Goal: Obtain resource: Download file/media

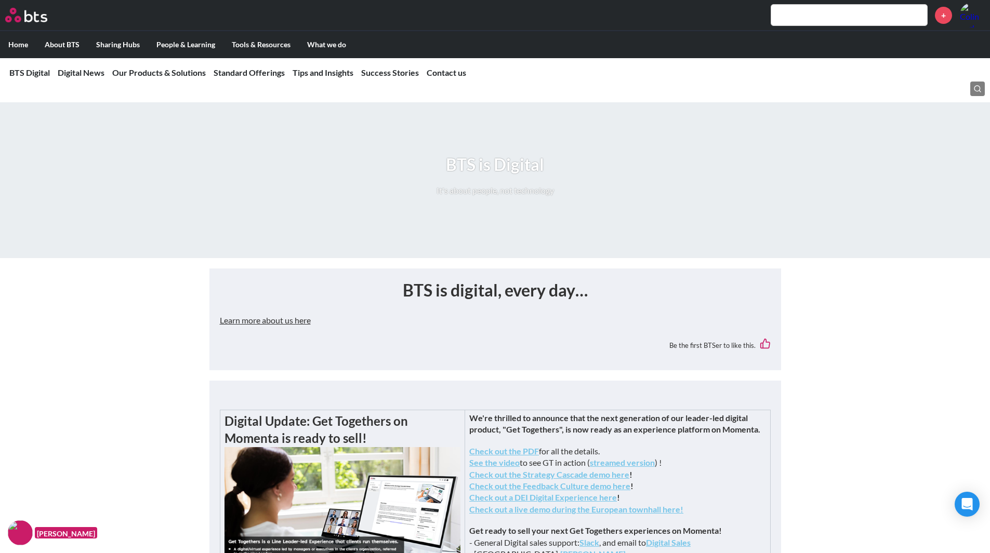
drag, startPoint x: 83, startPoint y: 314, endPoint x: 382, endPoint y: 306, distance: 298.9
click at [382, 306] on div "BTS is digital, every day… Learn more about us here Be the first BTSer to like …" at bounding box center [495, 319] width 551 height 81
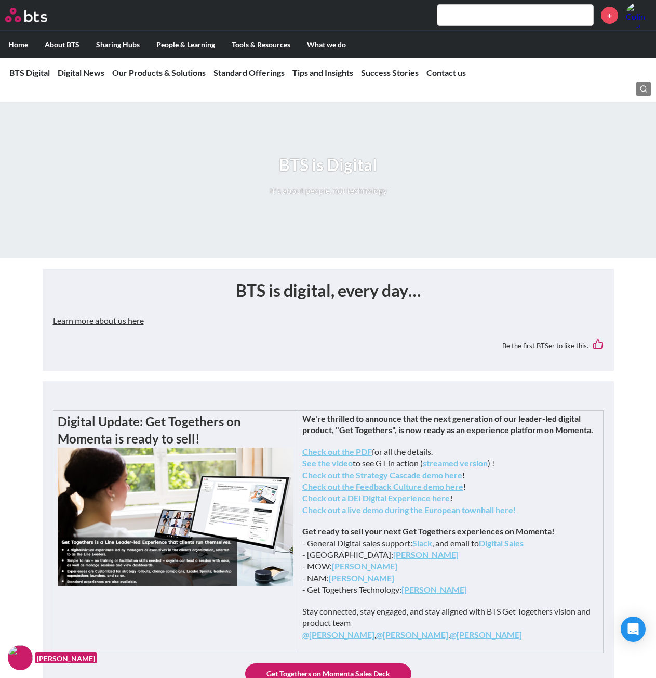
click at [99, 322] on button "Learn more about us here" at bounding box center [98, 320] width 91 height 21
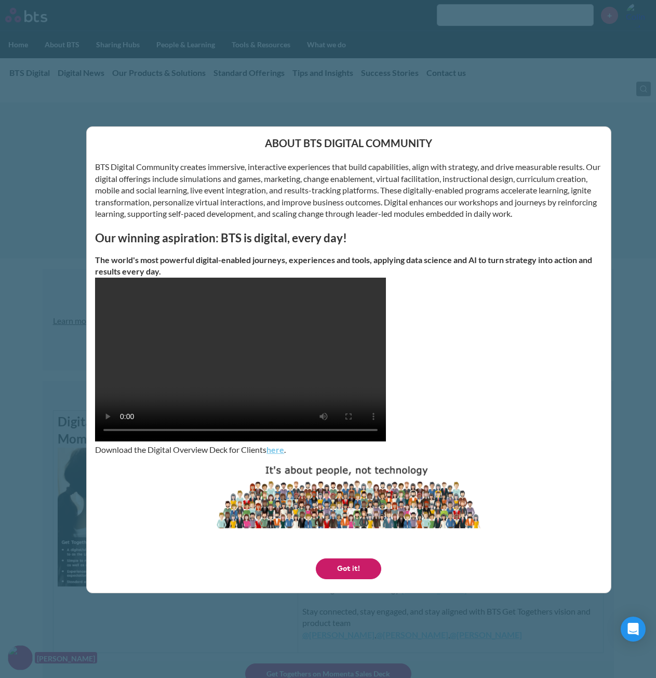
click at [355, 553] on button "Got it!" at bounding box center [348, 568] width 65 height 21
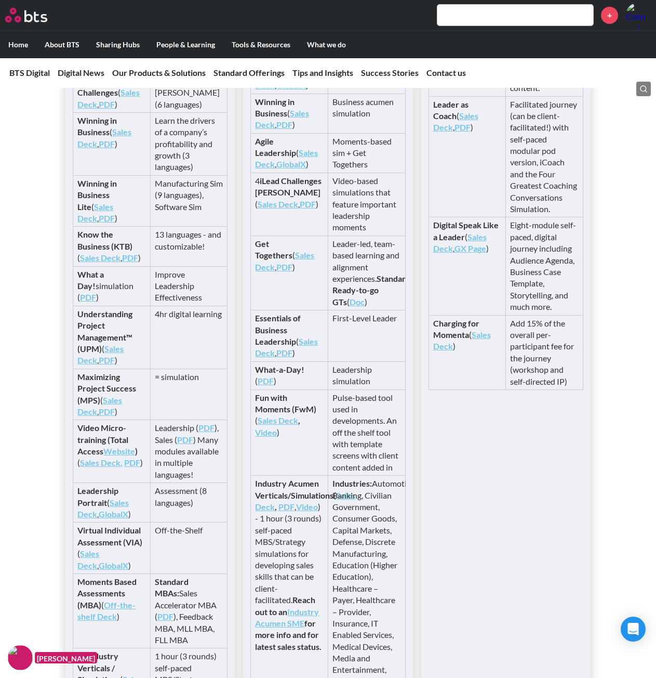
scroll to position [2234, 0]
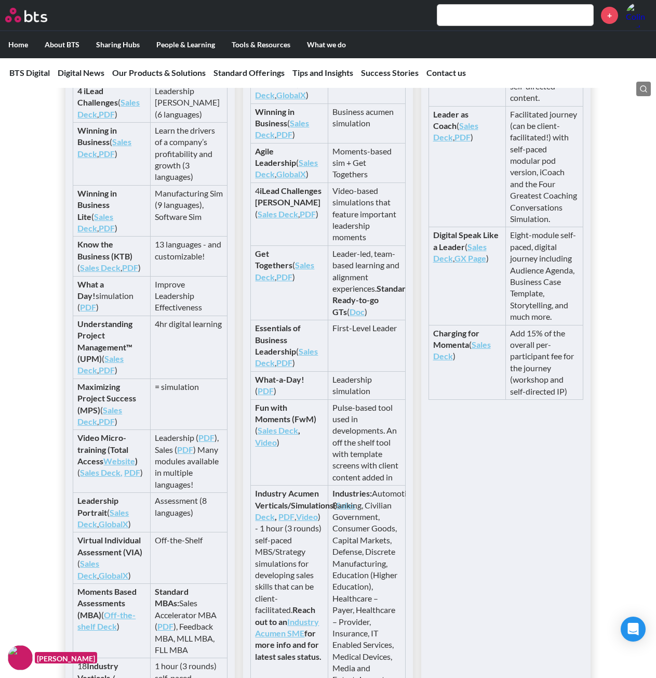
click at [99, 272] on link "Sales Deck" at bounding box center [100, 267] width 41 height 10
click at [130, 272] on link "PDF" at bounding box center [130, 267] width 16 height 10
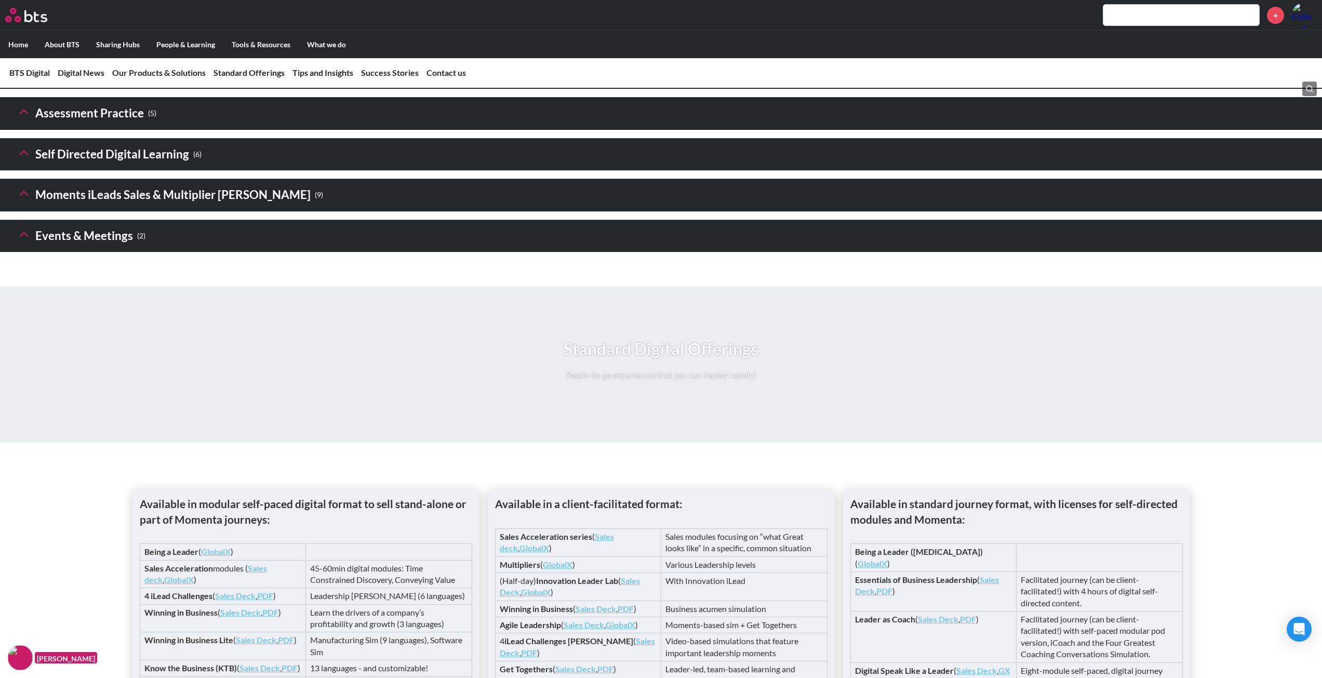
scroll to position [1252, 0]
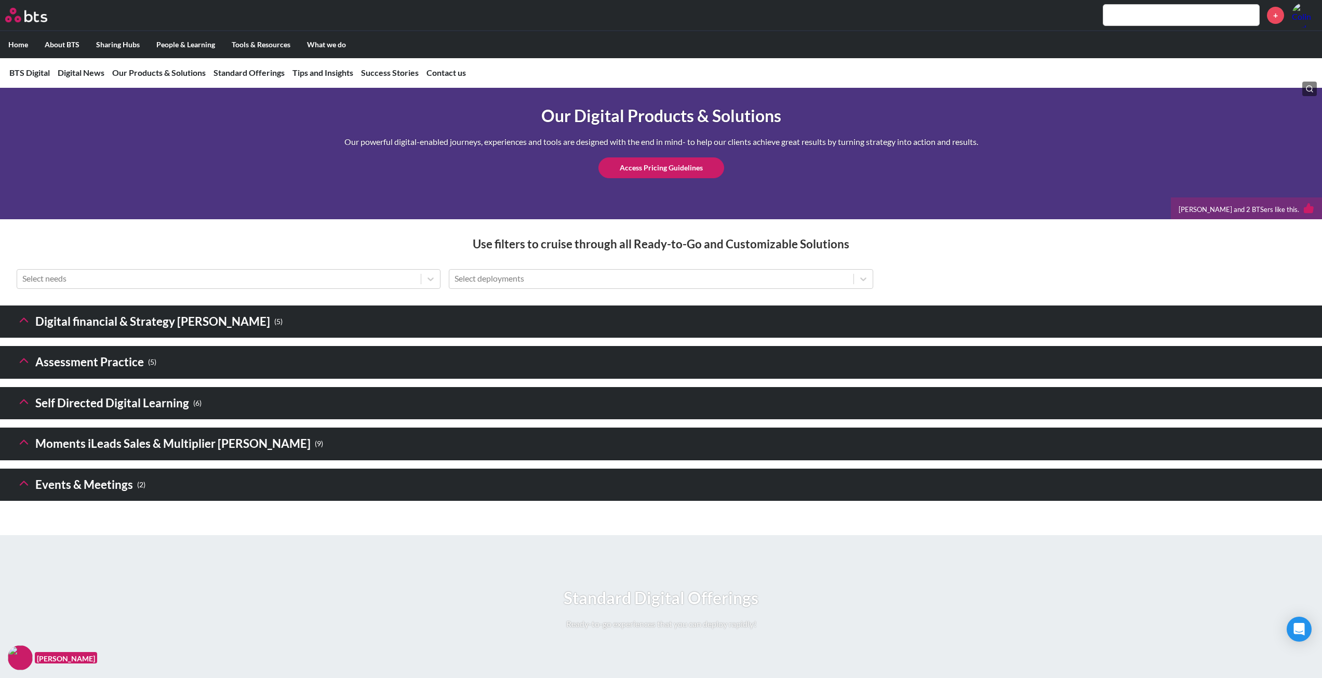
click at [25, 327] on icon at bounding box center [24, 320] width 15 height 15
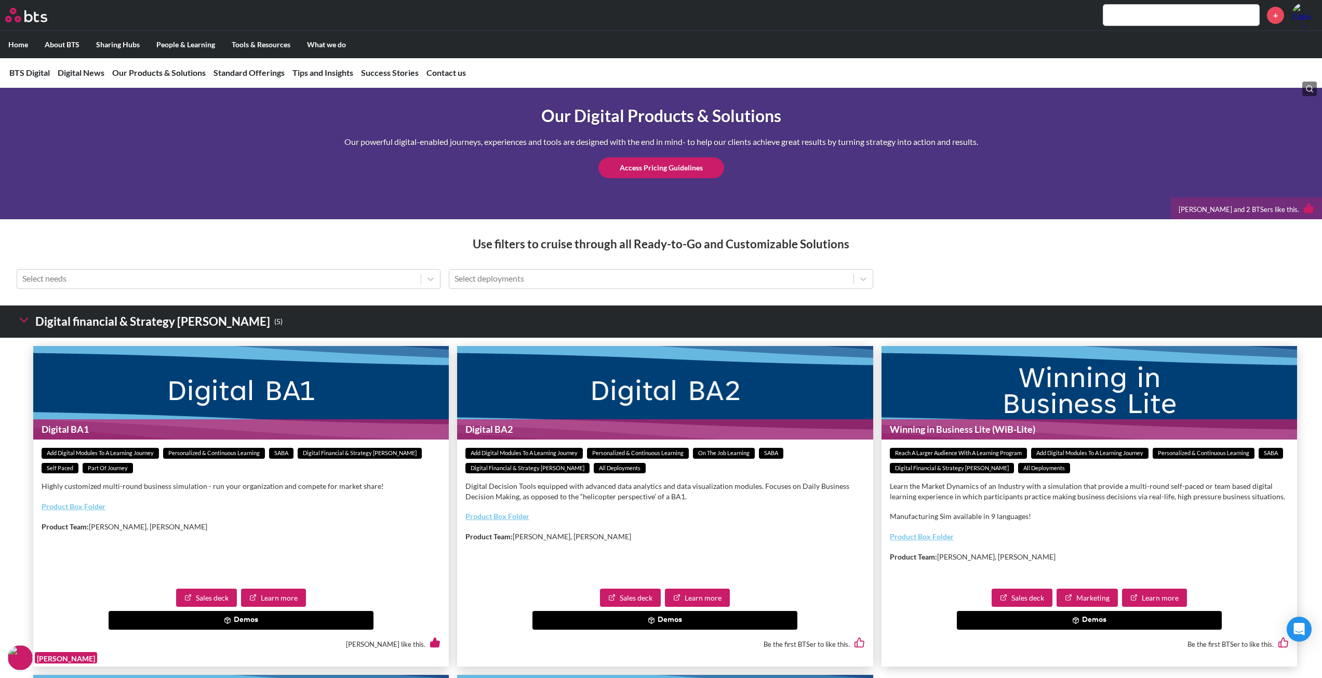
click at [25, 327] on icon at bounding box center [24, 320] width 15 height 15
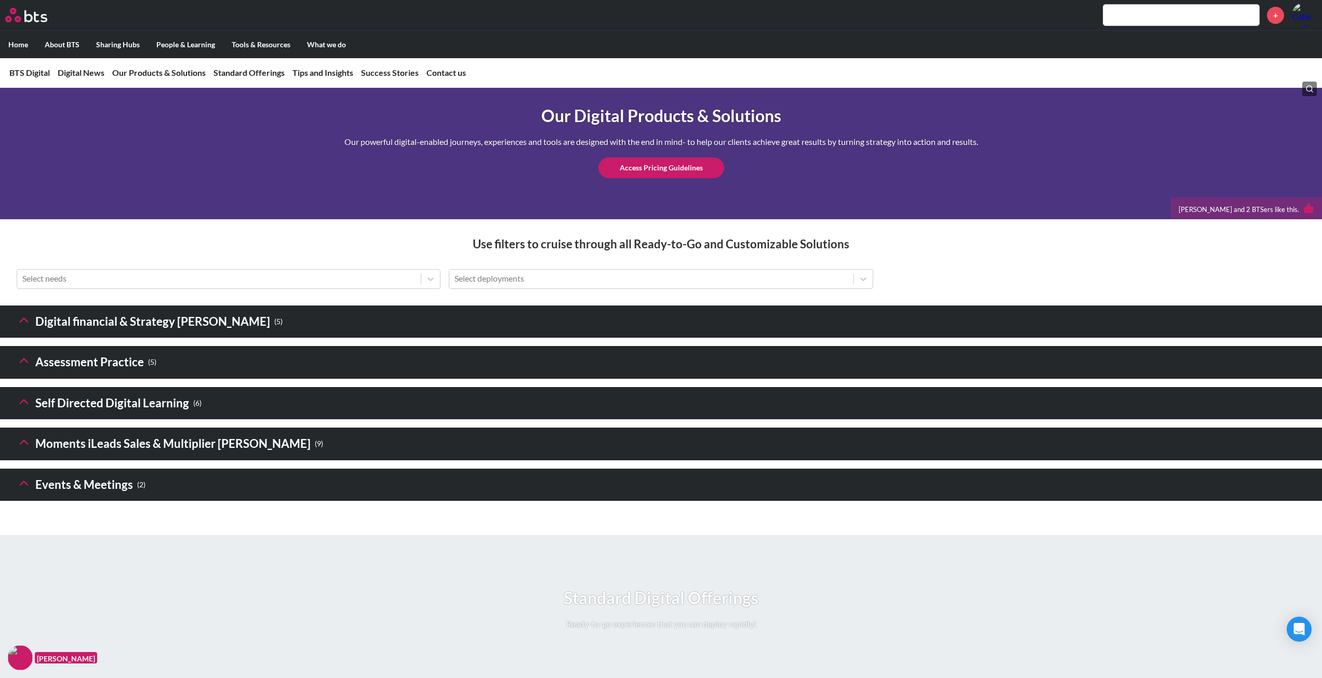
click at [26, 409] on icon at bounding box center [24, 401] width 15 height 15
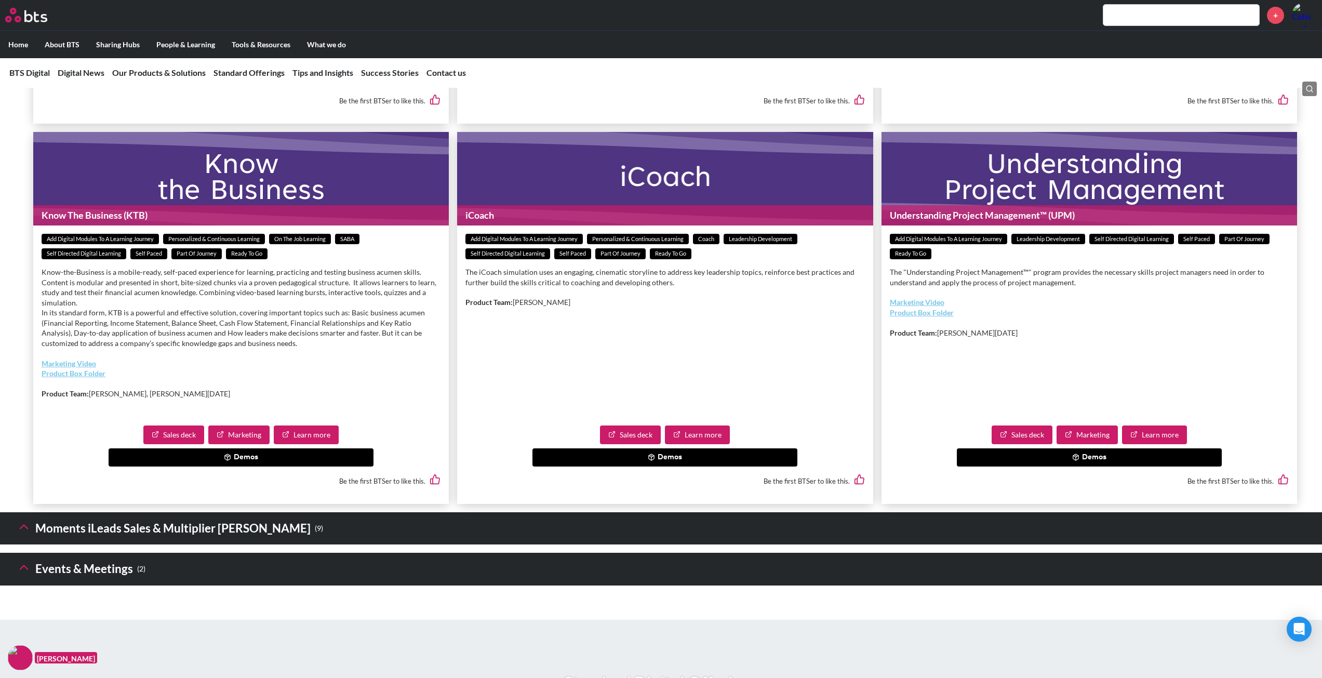
scroll to position [1927, 0]
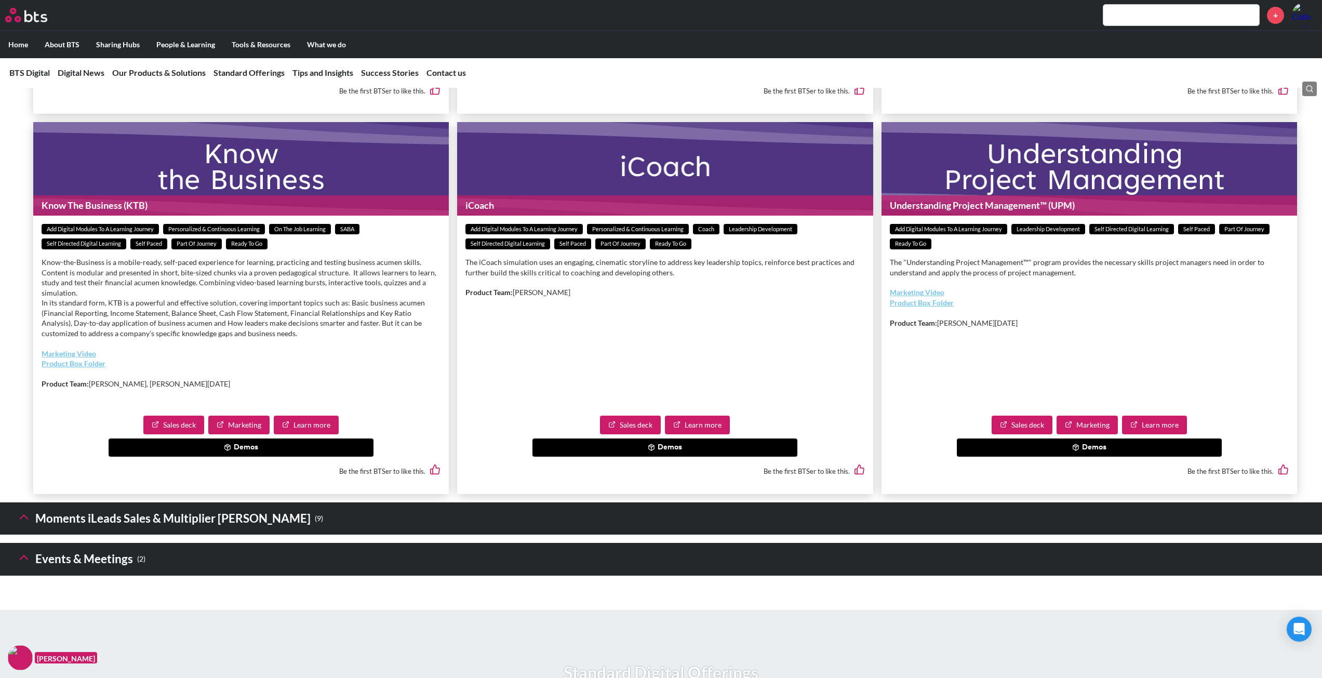
click at [224, 451] on icon at bounding box center [227, 447] width 7 height 7
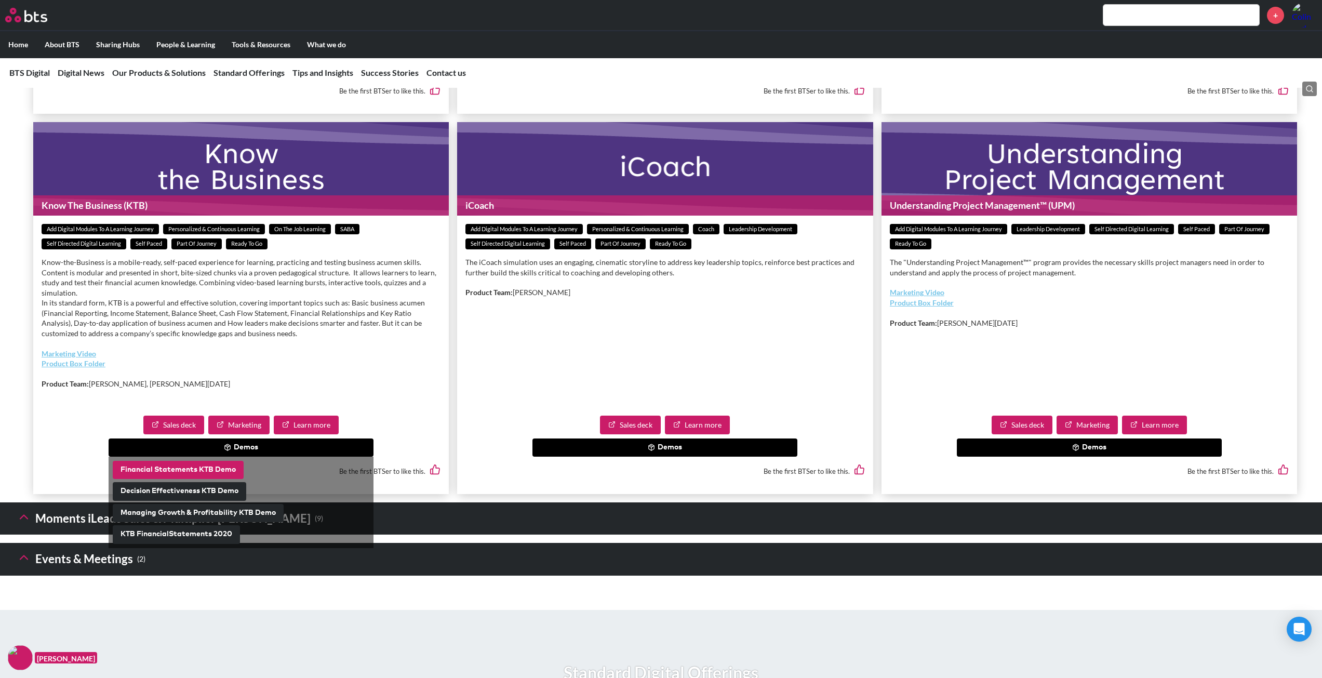
drag, startPoint x: 192, startPoint y: 506, endPoint x: 177, endPoint y: 503, distance: 15.2
click at [177, 480] on button "Financial Statements KTB Demo" at bounding box center [178, 470] width 131 height 19
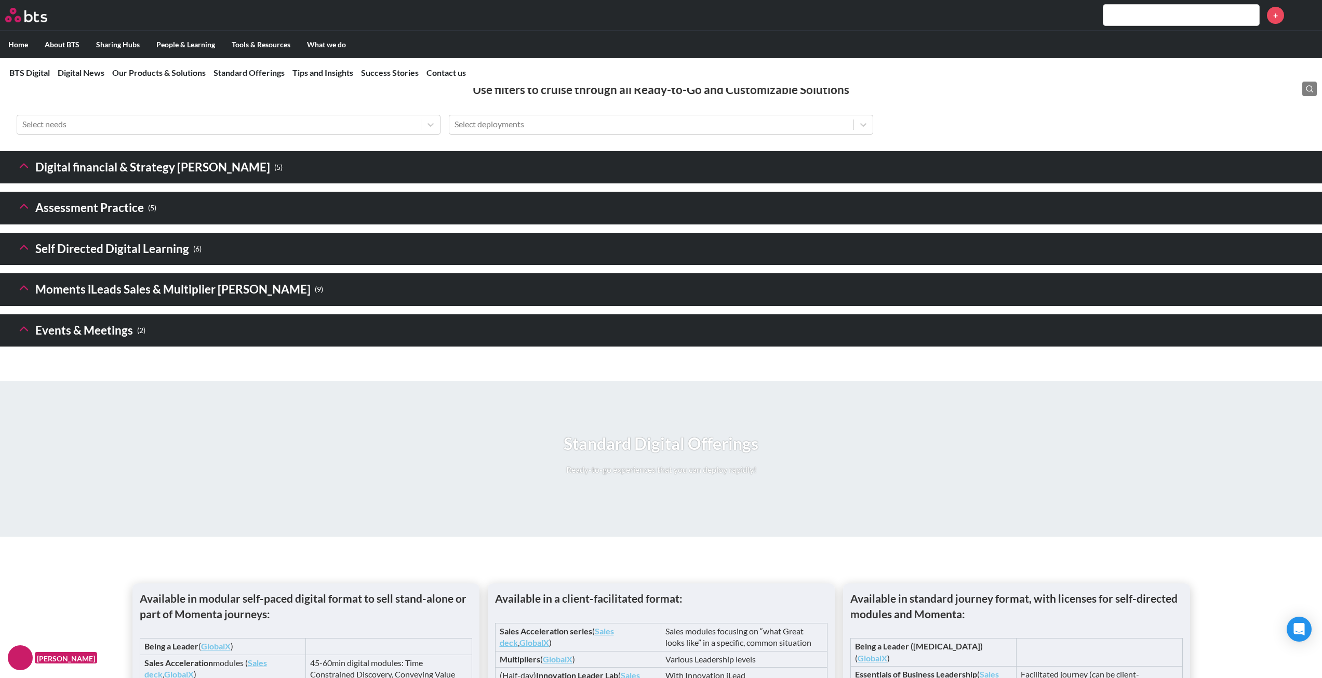
scroll to position [1455, 0]
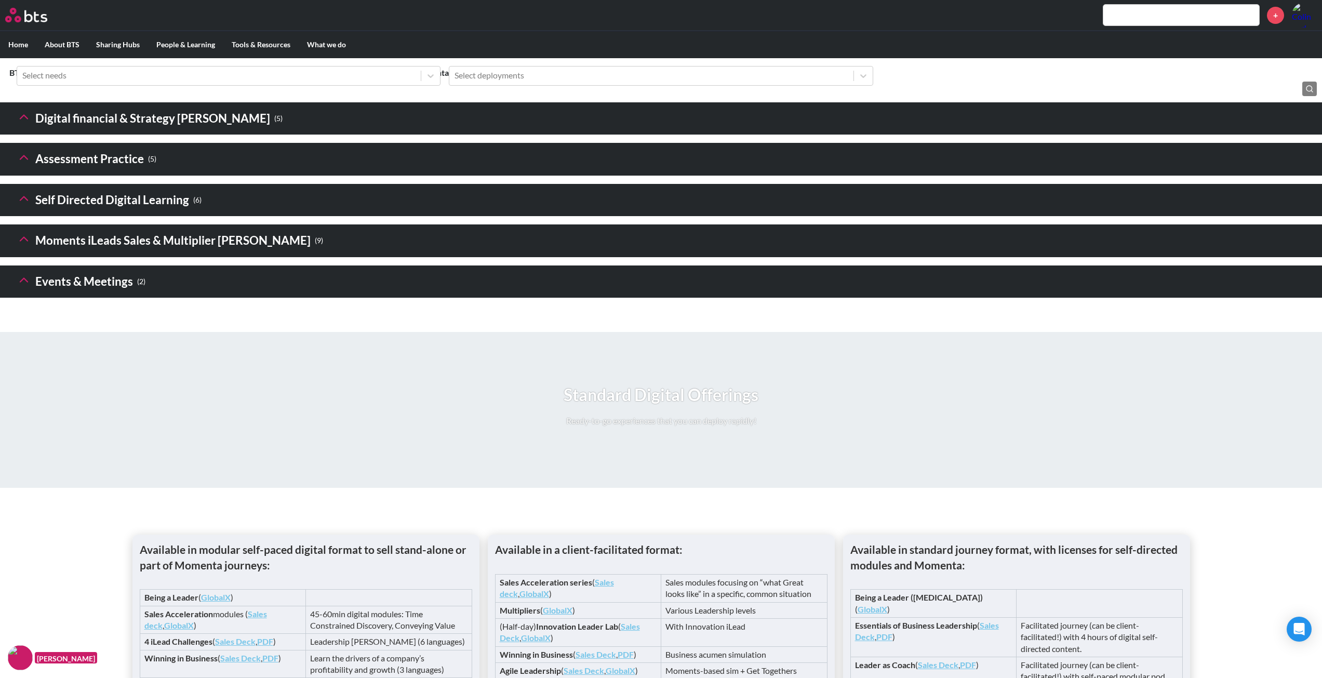
click at [31, 211] on h3 "Self Directed Digital Learning ( 6 )" at bounding box center [109, 200] width 185 height 22
click at [27, 200] on polyline at bounding box center [23, 198] width 7 height 4
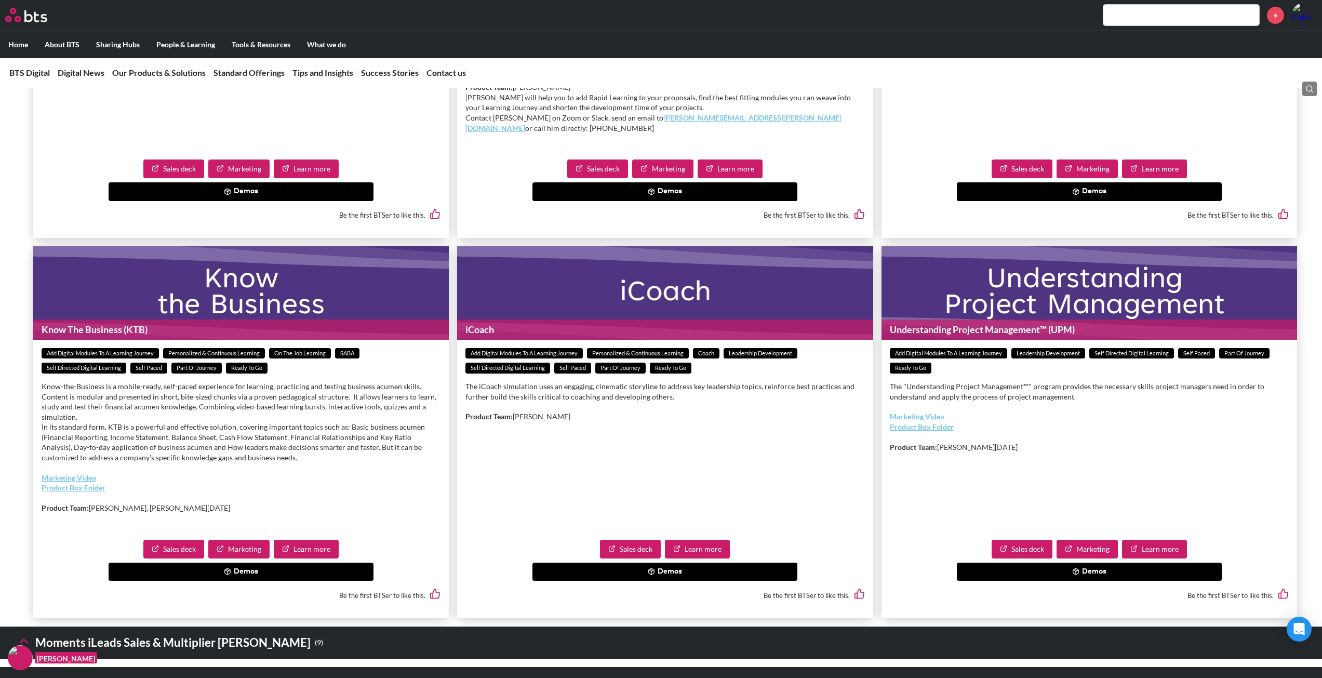
scroll to position [1871, 0]
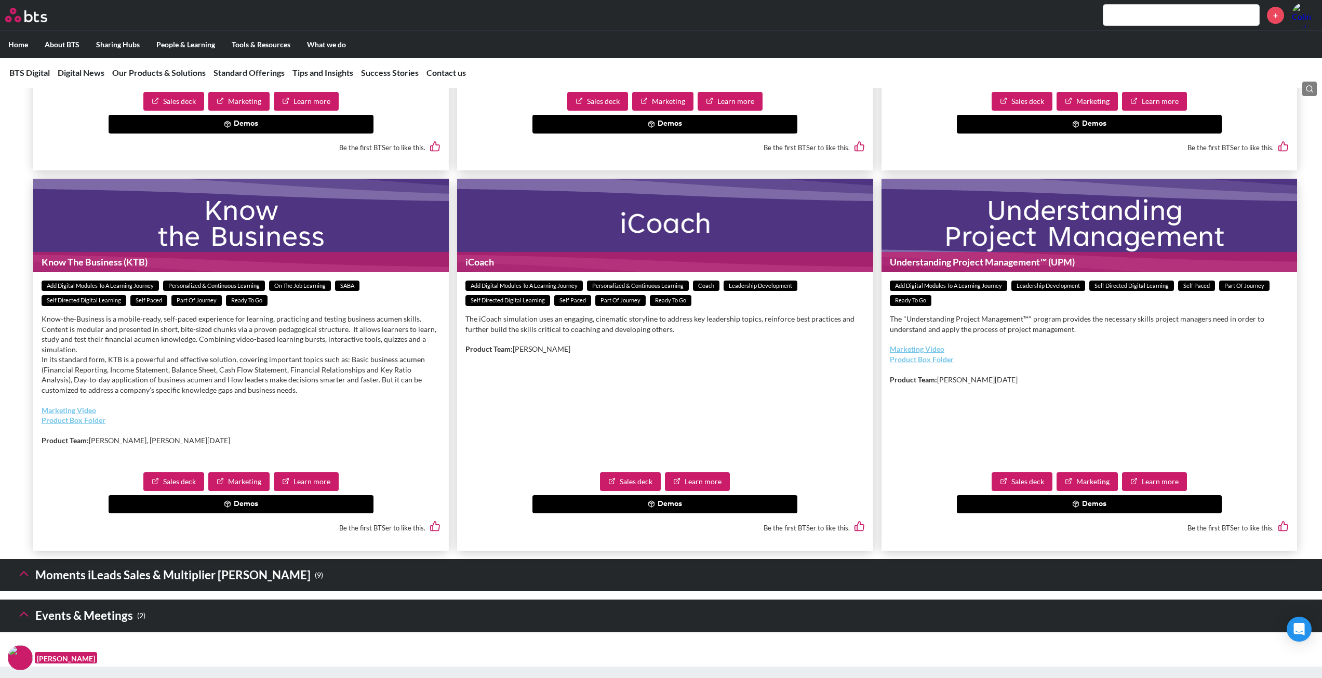
click at [249, 514] on button "Demos" at bounding box center [241, 504] width 265 height 19
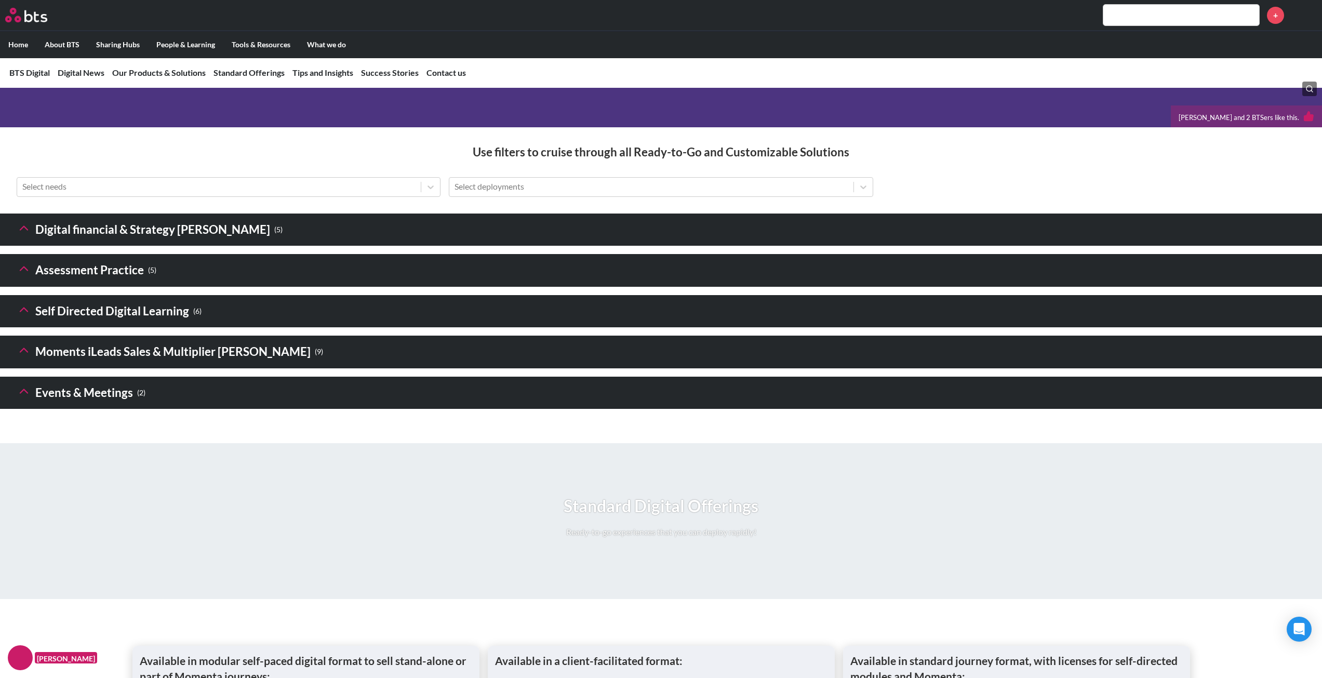
scroll to position [1247, 0]
